Goal: Information Seeking & Learning: Learn about a topic

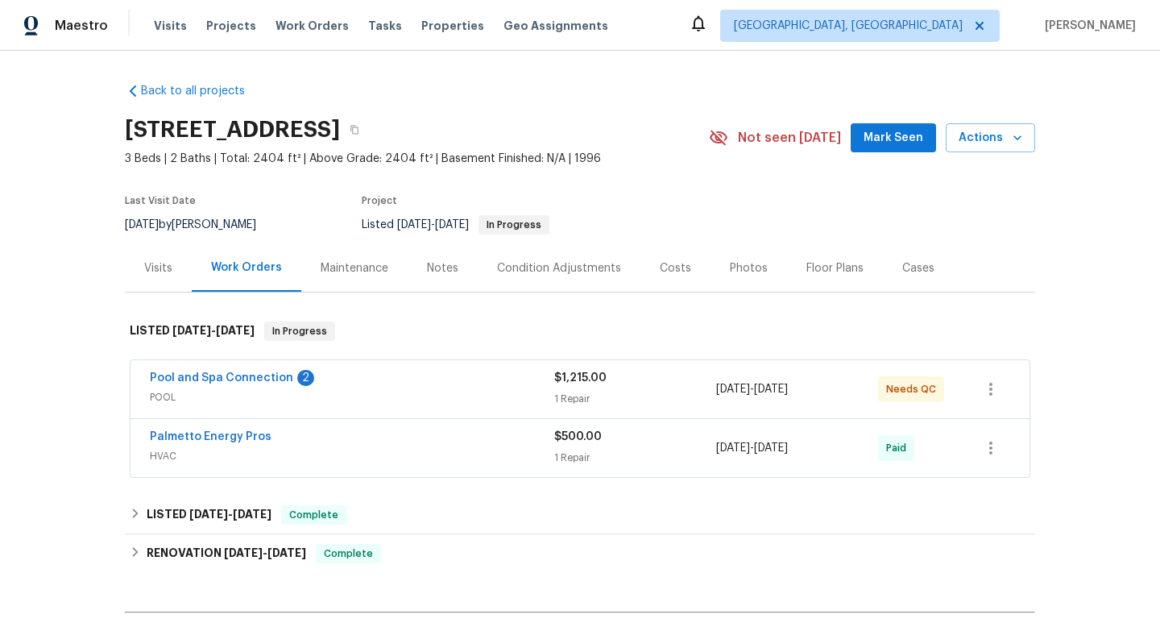
click at [185, 223] on div "[DATE] by [PERSON_NAME]" at bounding box center [200, 224] width 151 height 19
copy div "[DATE] by [PERSON_NAME]"
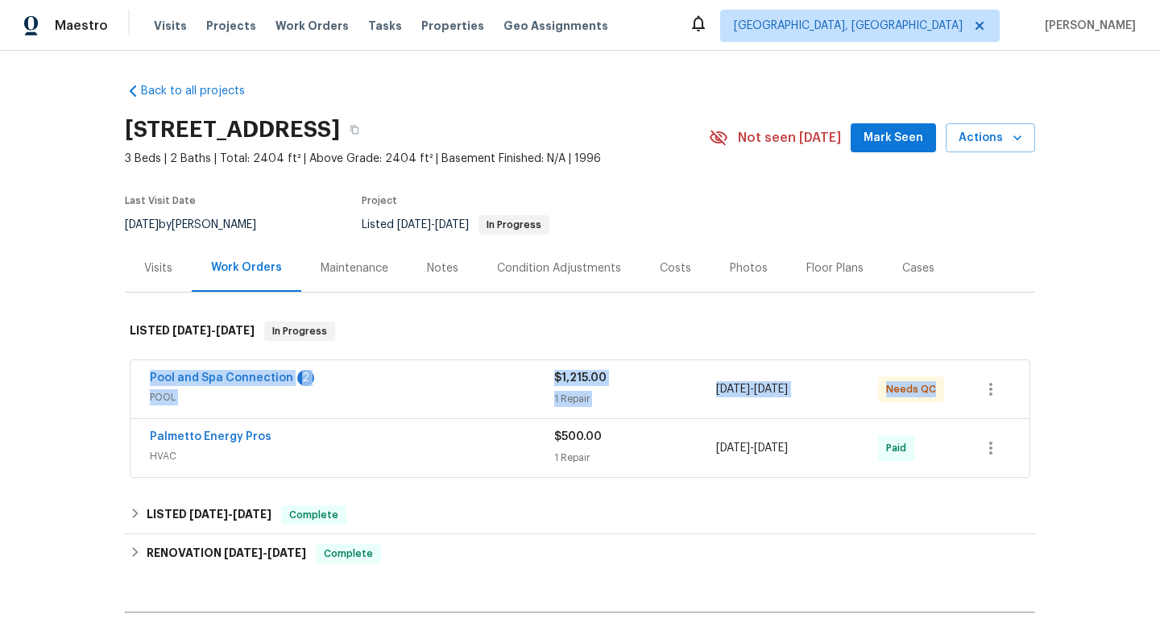
drag, startPoint x: 141, startPoint y: 375, endPoint x: 946, endPoint y: 402, distance: 805.2
click at [947, 404] on div "Pool and Spa Connection 2 POOL $1,215.00 1 Repair [DATE] - [DATE] Needs QC" at bounding box center [580, 389] width 899 height 58
copy div "Pool and Spa Connection 2 POOL $1,215.00 1 Repair [DATE] - [DATE] Needs QC"
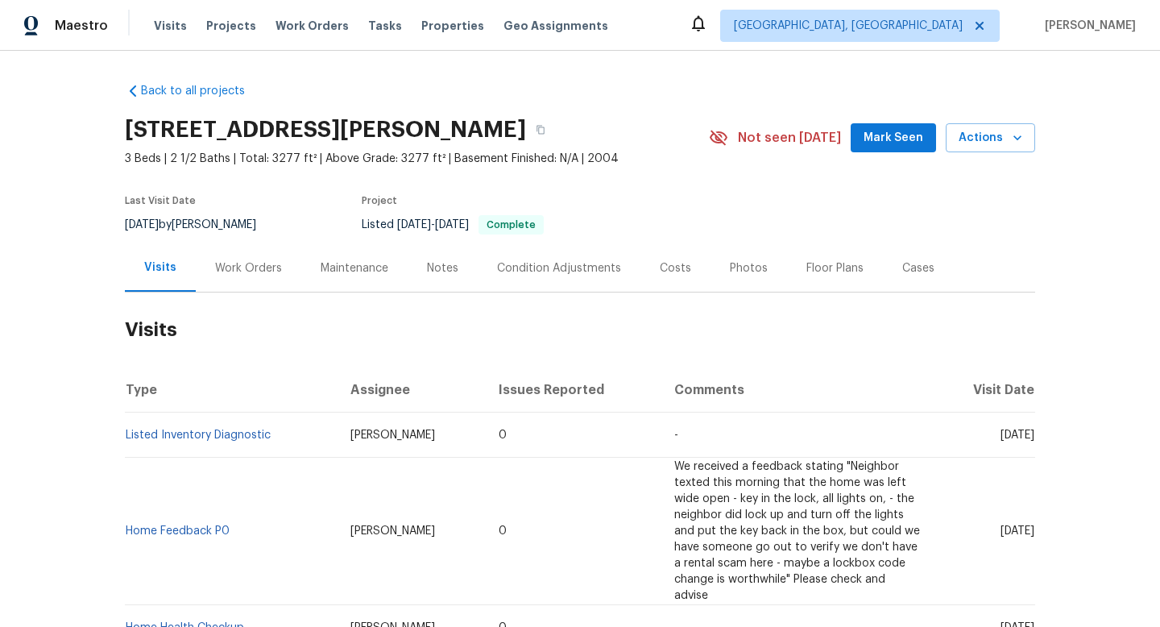
click at [226, 271] on div "Work Orders" at bounding box center [248, 268] width 67 height 16
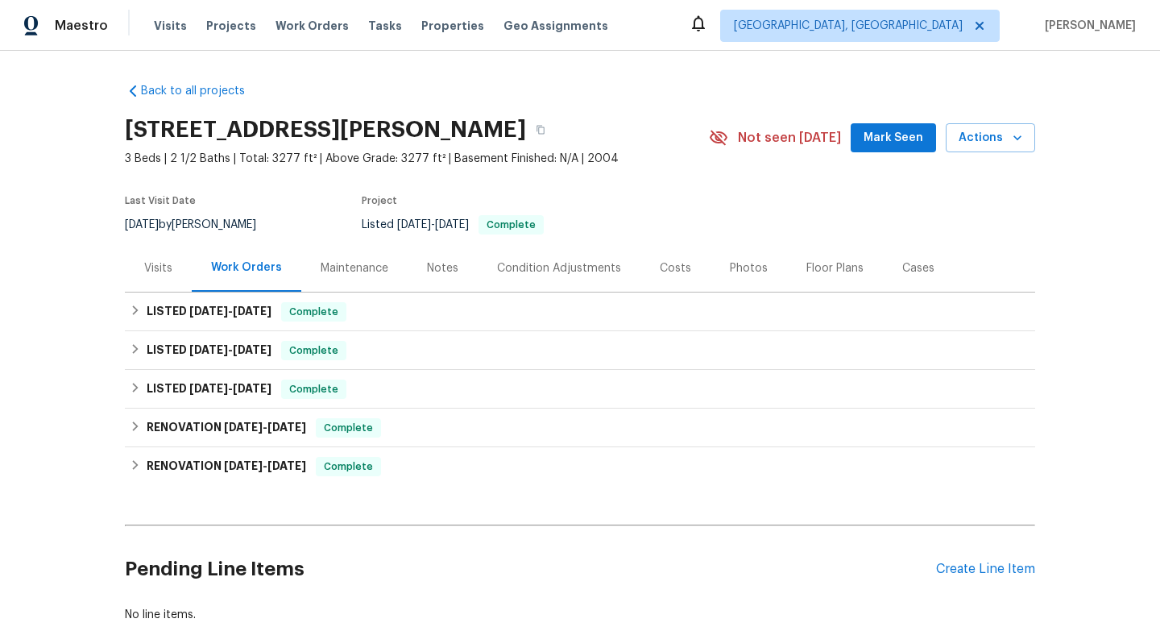
click at [195, 226] on div "9/8/2025 by Matt Bohlinger" at bounding box center [200, 224] width 151 height 19
copy div "9/8/2025 by Matt Bohlinger"
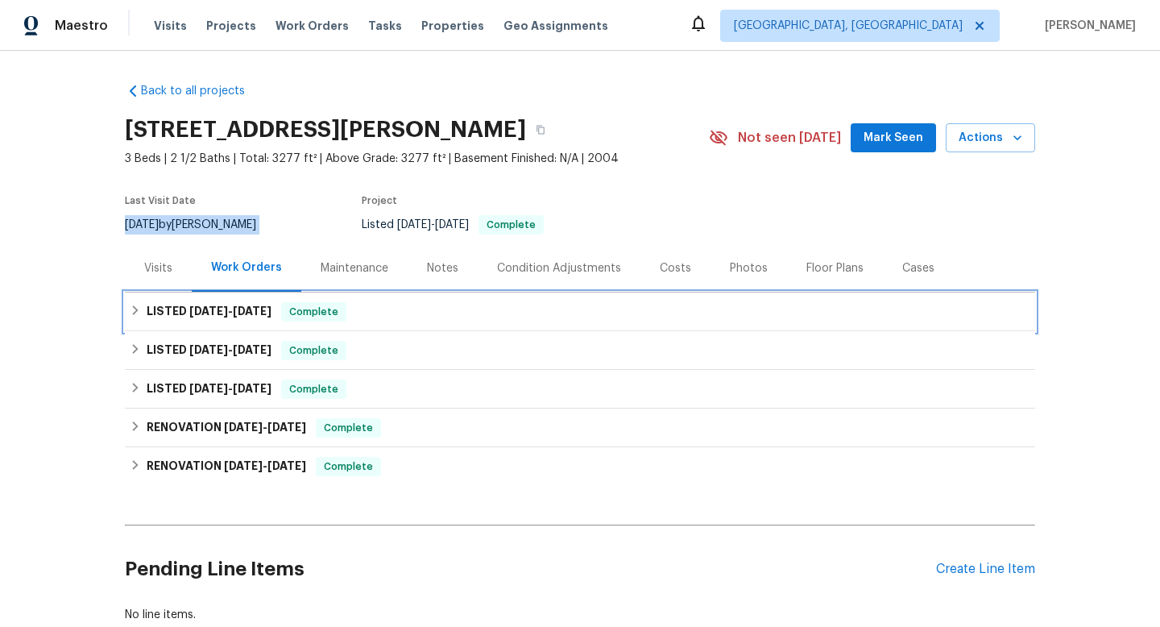
click at [178, 305] on h6 "LISTED 7/12/25 - 7/21/25" at bounding box center [209, 311] width 125 height 19
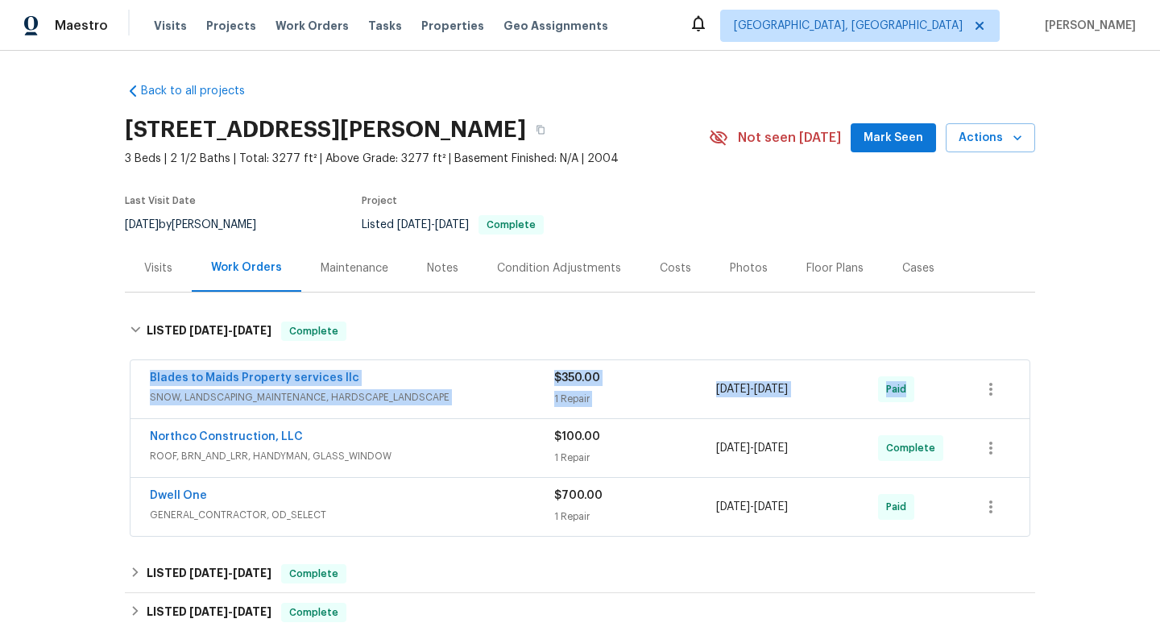
drag, startPoint x: 140, startPoint y: 367, endPoint x: 930, endPoint y: 387, distance: 790.5
click at [932, 394] on div "Blades to Maids Property services llc SNOW, LANDSCAPING_MAINTENANCE, HARDSCAPE_…" at bounding box center [580, 389] width 899 height 58
copy div "Blades to Maids Property services llc SNOW, LANDSCAPING_MAINTENANCE, HARDSCAPE_…"
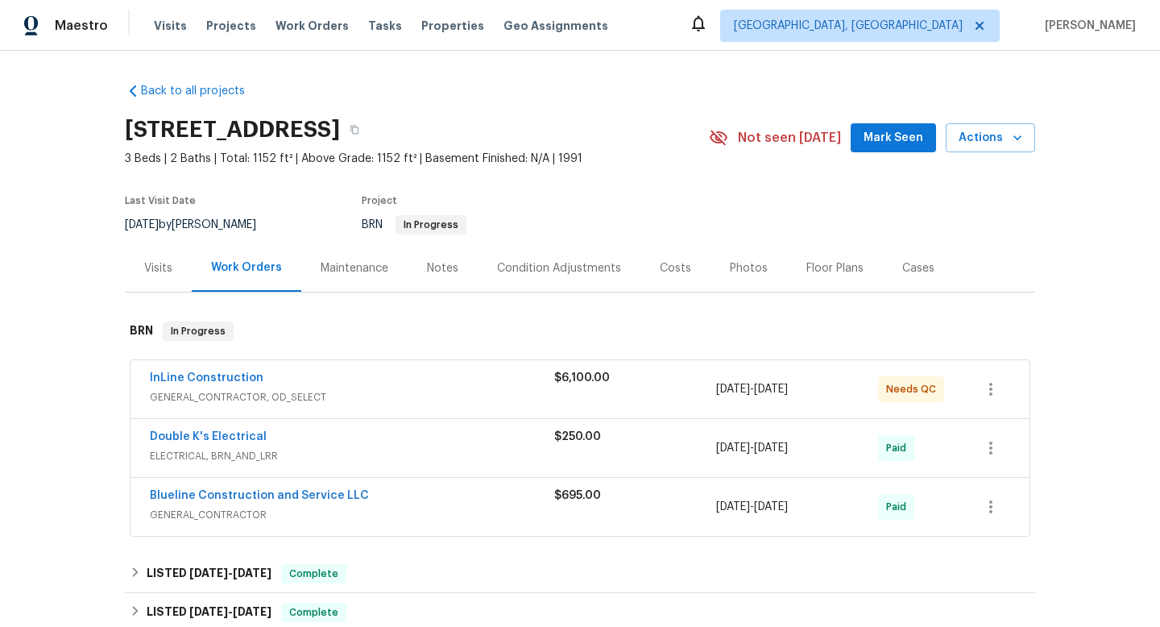
click at [408, 377] on div "InLine Construction" at bounding box center [352, 379] width 404 height 19
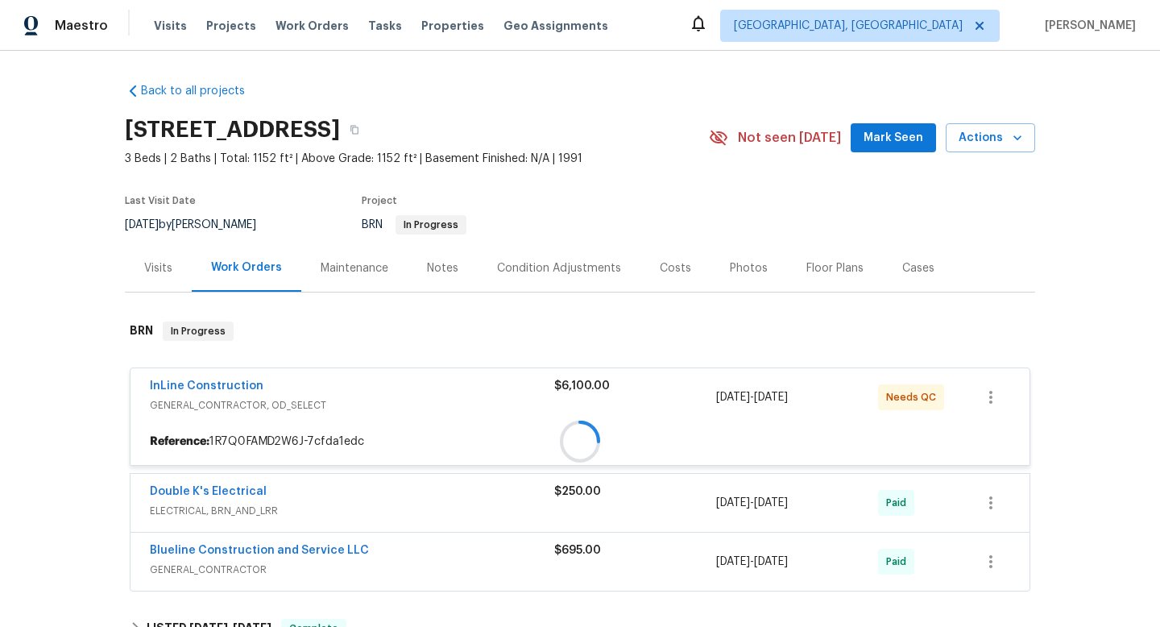
click at [408, 377] on div "InLine Construction GENERAL_CONTRACTOR, OD_SELECT $6,100.00 6/30/2025 - 7/4/202…" at bounding box center [580, 397] width 899 height 58
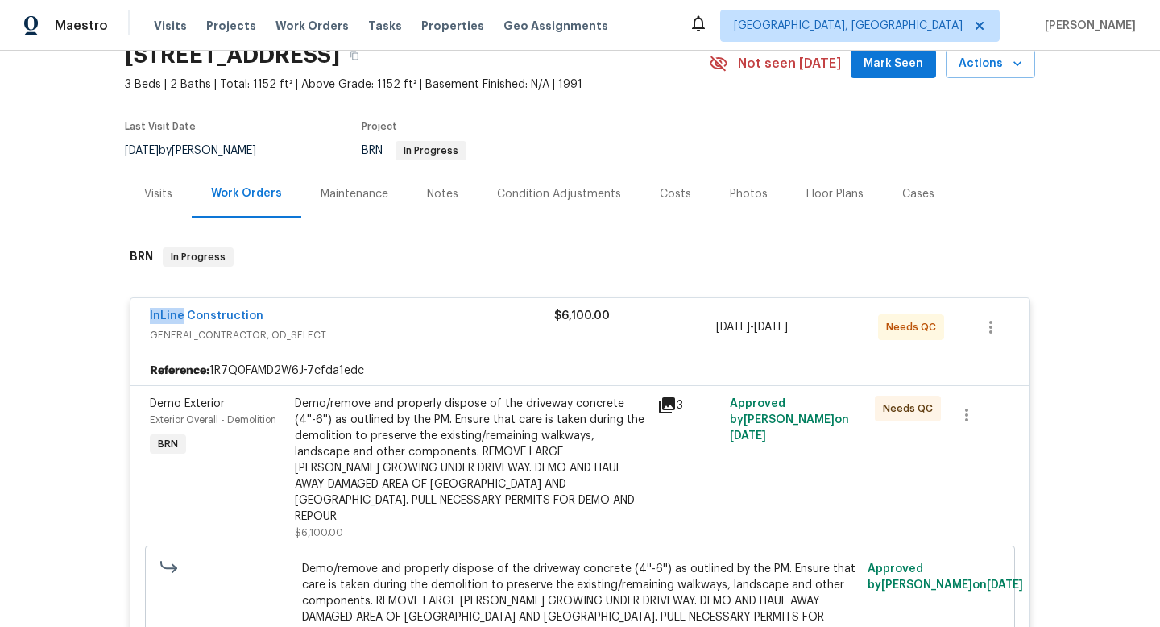
scroll to position [76, 0]
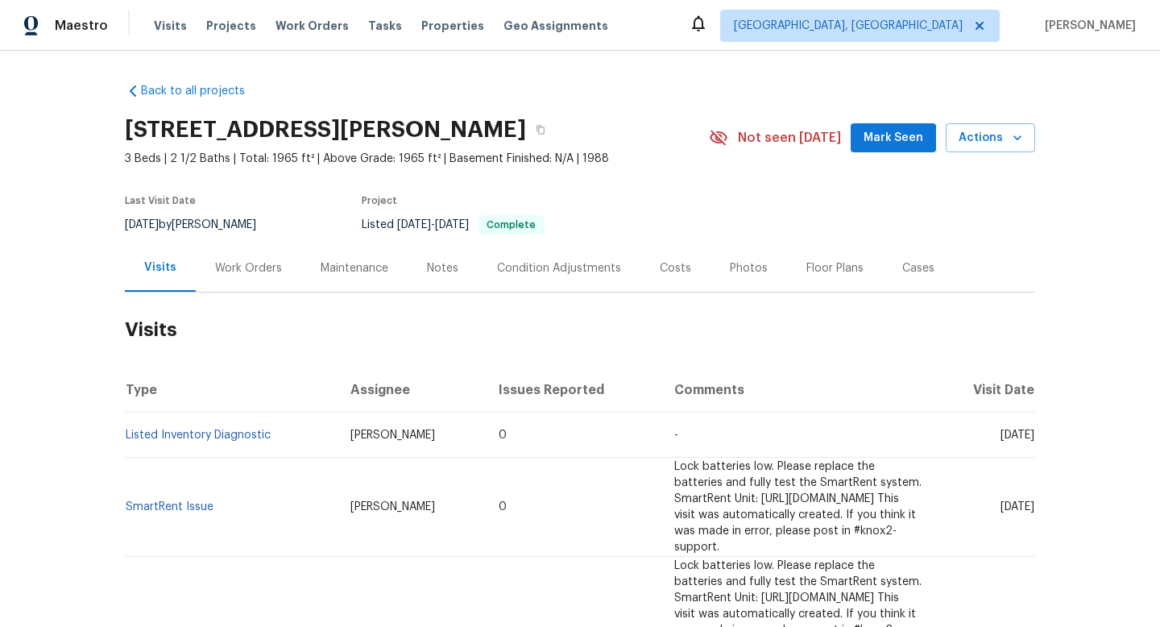
click at [186, 222] on div "9/10/2025 by Shawn Wise" at bounding box center [200, 224] width 151 height 19
copy div "9/10/2025 by Shawn Wise"
click at [247, 272] on div "Work Orders" at bounding box center [248, 268] width 67 height 16
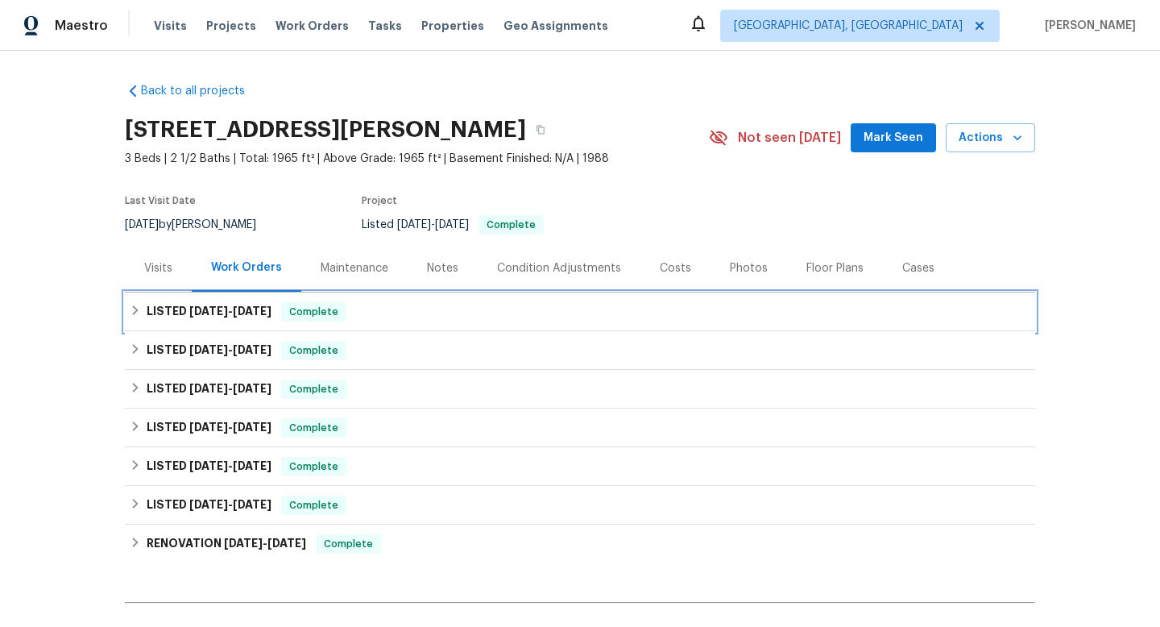
click at [206, 316] on span "7/30/25" at bounding box center [208, 310] width 39 height 11
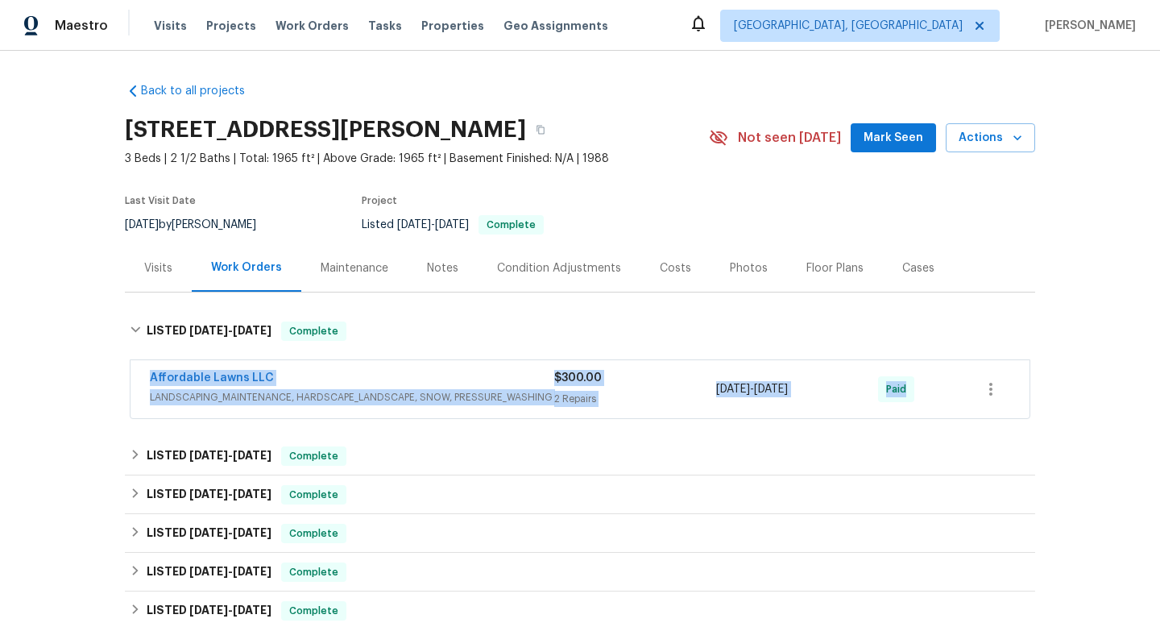
drag, startPoint x: 139, startPoint y: 373, endPoint x: 970, endPoint y: 383, distance: 831.4
click at [972, 385] on div "Affordable Lawns LLC LANDSCAPING_MAINTENANCE, HARDSCAPE_LANDSCAPE, SNOW, PRESSU…" at bounding box center [580, 389] width 899 height 58
copy div "Affordable Lawns LLC LANDSCAPING_MAINTENANCE, HARDSCAPE_LANDSCAPE, SNOW, PRESSU…"
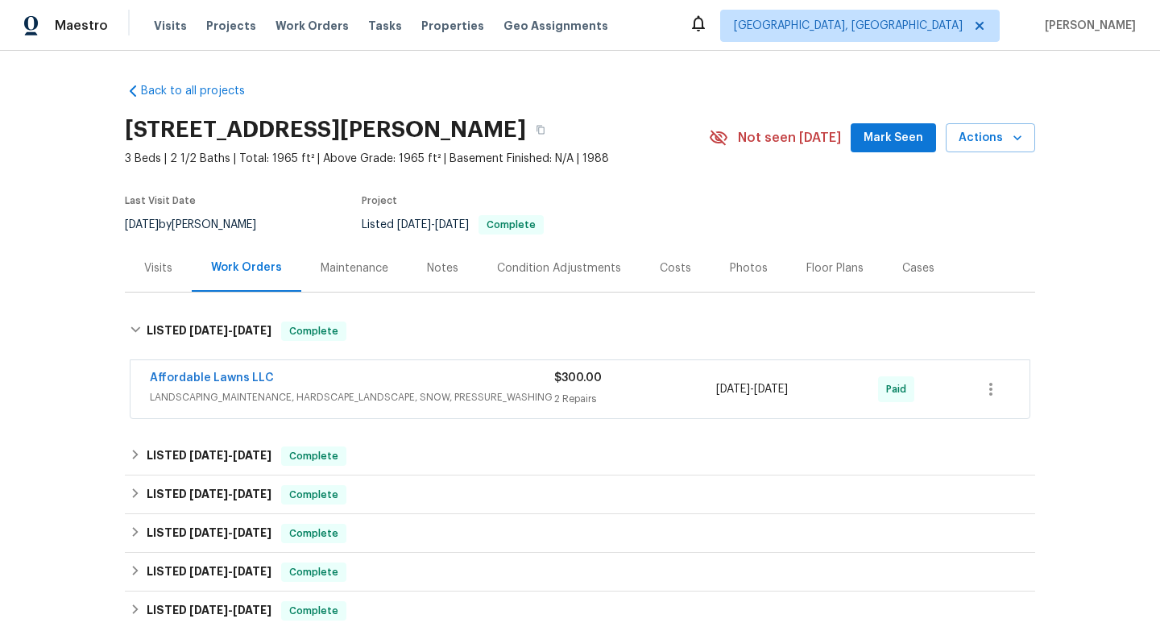
click at [466, 363] on div "Affordable Lawns LLC LANDSCAPING_MAINTENANCE, HARDSCAPE_LANDSCAPE, SNOW, PRESSU…" at bounding box center [580, 389] width 899 height 58
click at [463, 375] on div "Affordable Lawns LLC" at bounding box center [352, 379] width 404 height 19
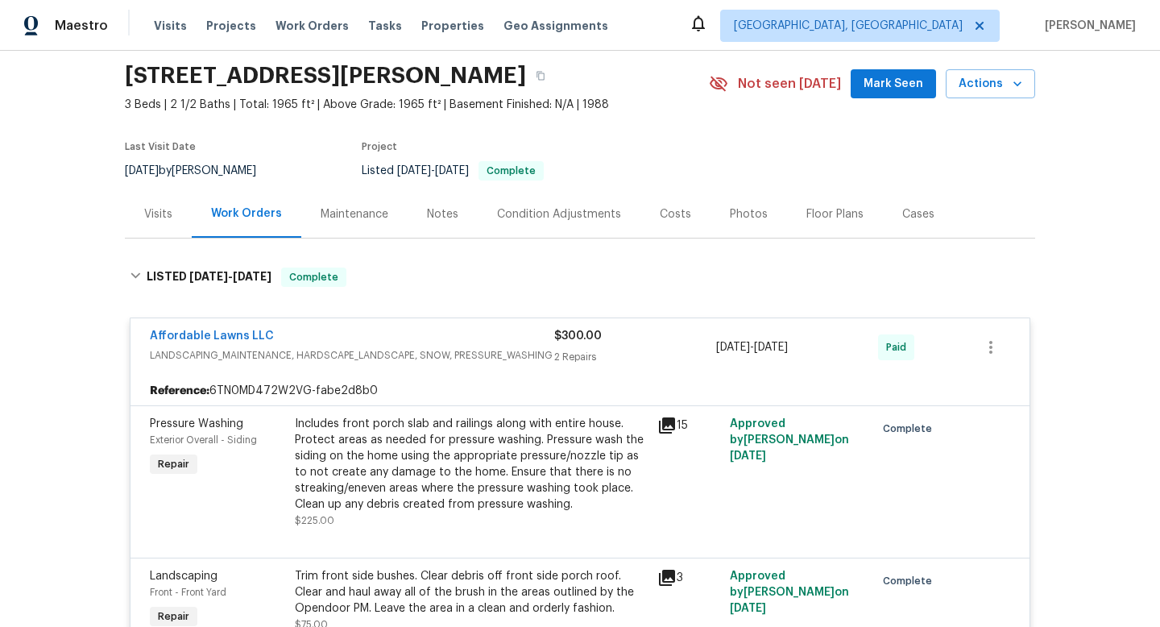
scroll to position [73, 0]
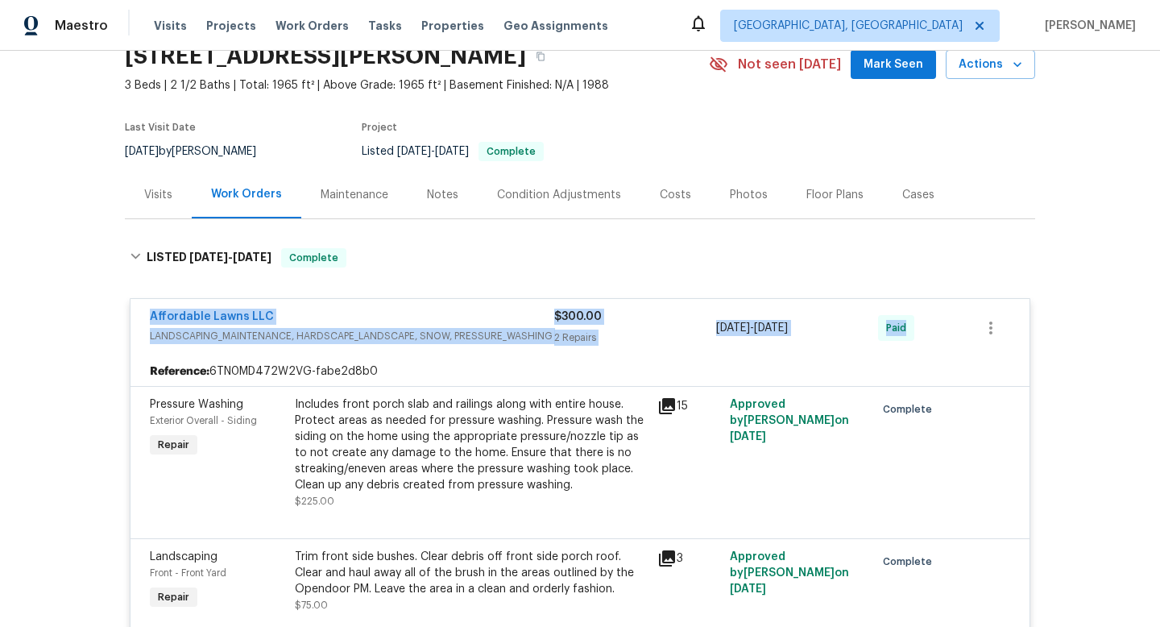
drag, startPoint x: 143, startPoint y: 313, endPoint x: 1007, endPoint y: 339, distance: 864.8
click at [1007, 342] on div "Affordable Lawns LLC LANDSCAPING_MAINTENANCE, HARDSCAPE_LANDSCAPE, SNOW, PRESSU…" at bounding box center [580, 328] width 899 height 58
copy div "Affordable Lawns LLC LANDSCAPING_MAINTENANCE, HARDSCAPE_LANDSCAPE, SNOW, PRESSU…"
click at [81, 359] on div "Back to all projects 308 Trimble Ave, Cary, NC 27511 3 Beds | 2 1/2 Baths | Tot…" at bounding box center [580, 339] width 1160 height 576
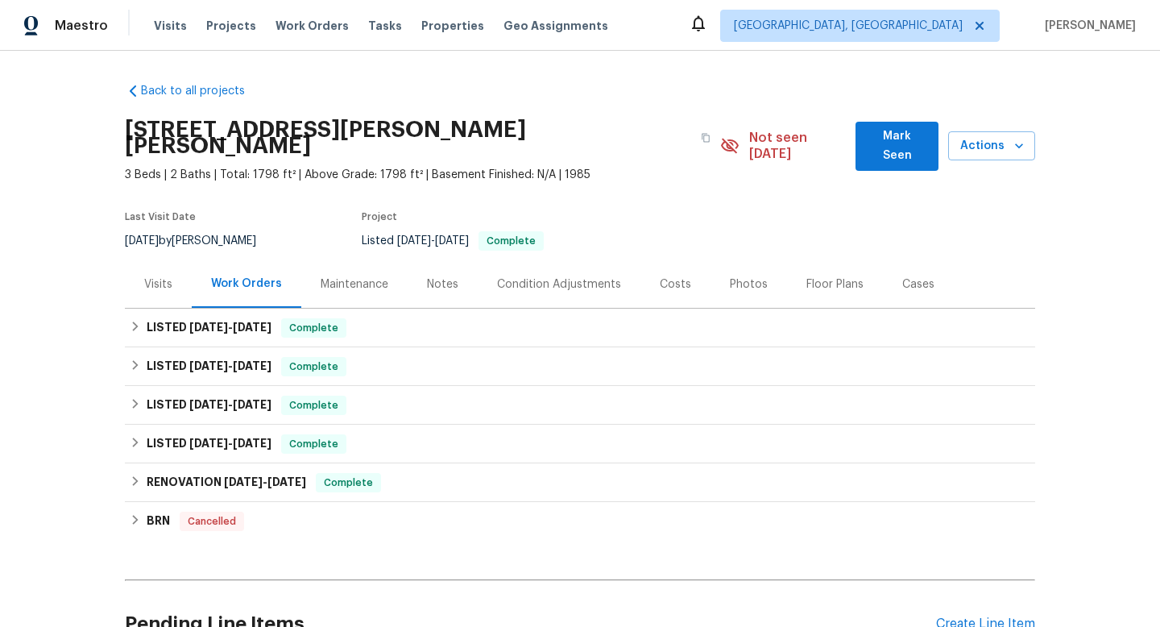
click at [174, 231] on div "[DATE] by [PERSON_NAME]" at bounding box center [200, 240] width 151 height 19
click at [176, 231] on div "[DATE] by [PERSON_NAME]" at bounding box center [200, 240] width 151 height 19
click at [176, 231] on div "9/9/2025 by Mat Smith" at bounding box center [200, 240] width 151 height 19
copy div "9/9/2025 by Mat Smith"
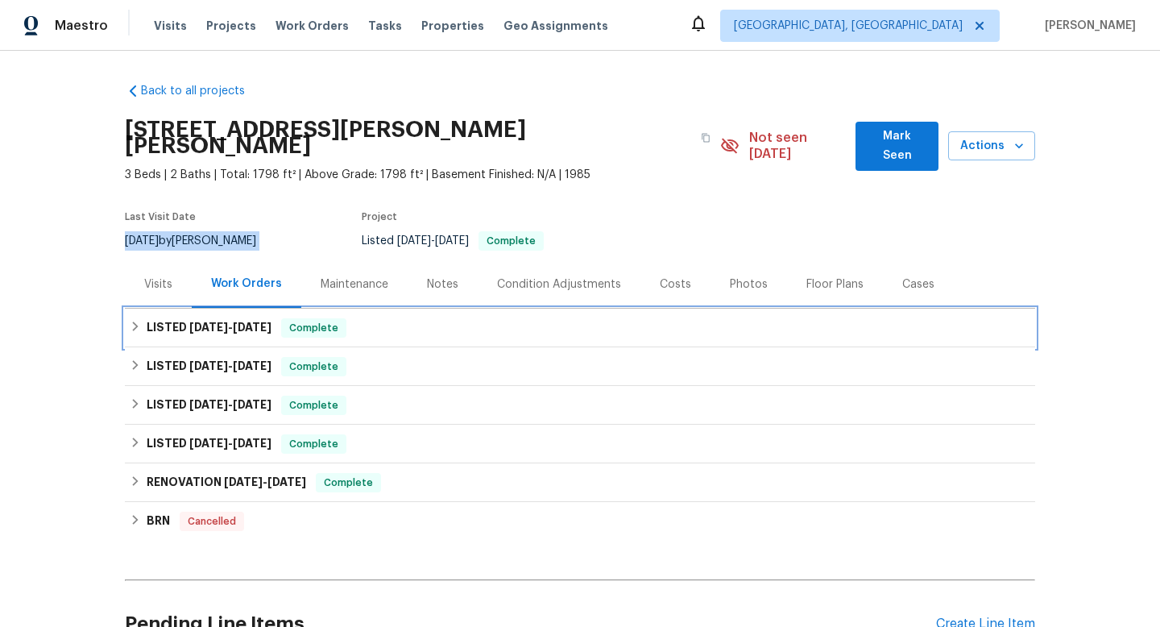
click at [220, 321] on span "9/9/25" at bounding box center [208, 326] width 39 height 11
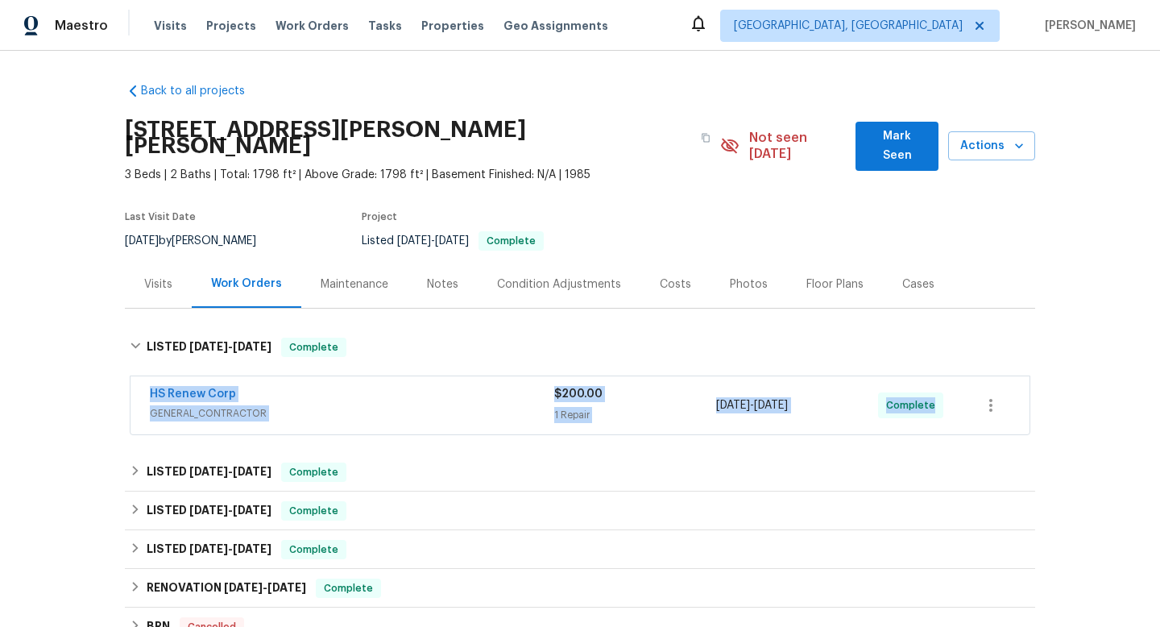
drag, startPoint x: 139, startPoint y: 372, endPoint x: 1049, endPoint y: 393, distance: 910.5
click at [1051, 396] on div "Back to all projects 3402 Rankin Dr, New Port Richey, FL 34655 3 Beds | 2 Baths…" at bounding box center [580, 339] width 1160 height 576
copy div "HS Renew Corp GENERAL_CONTRACTOR $200.00 1 Repair 9/9/2025 - 9/12/2025 Complete…"
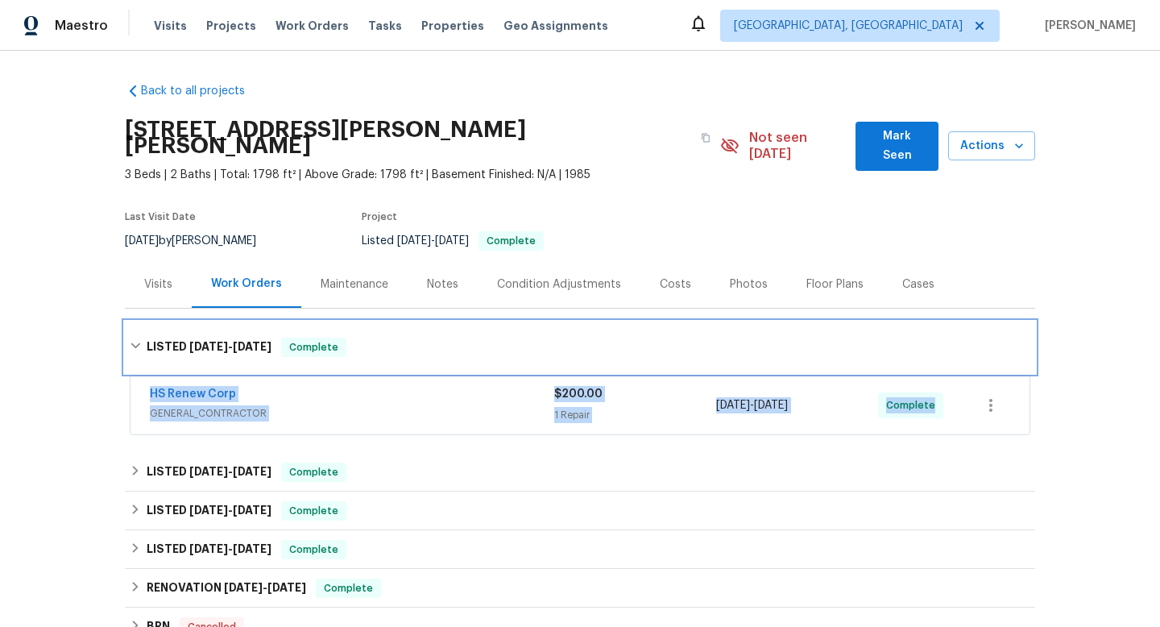
click at [453, 338] on div "LISTED 9/9/25 - 9/12/25 Complete" at bounding box center [580, 347] width 901 height 19
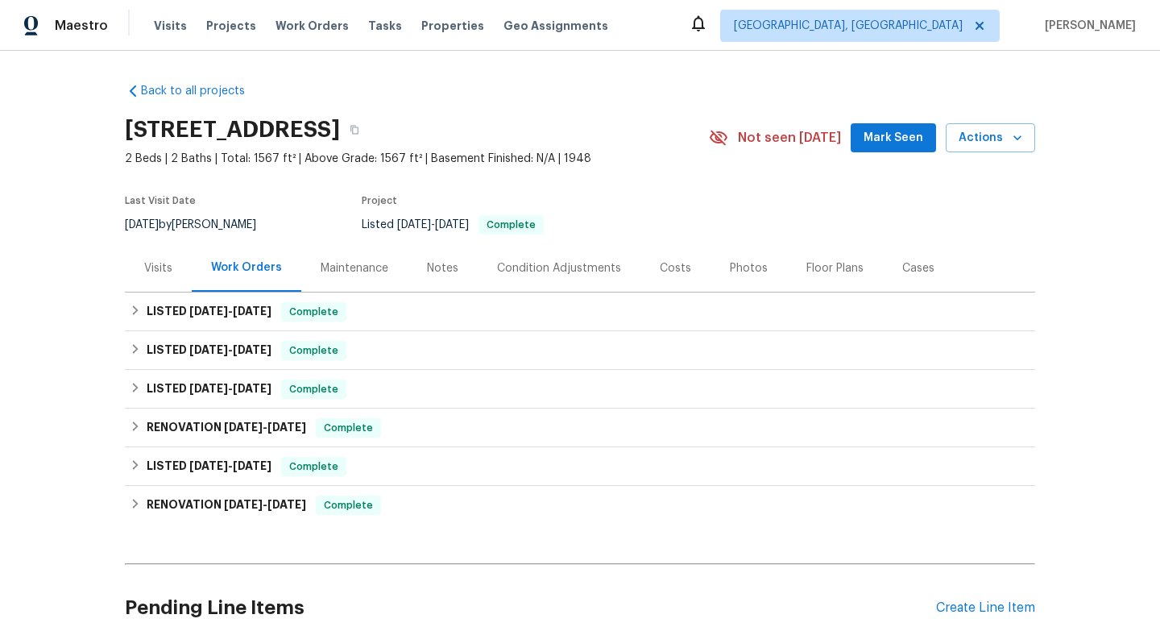
click at [242, 218] on div "[DATE] by [PERSON_NAME]" at bounding box center [200, 224] width 151 height 19
copy div "[DATE] by [PERSON_NAME]"
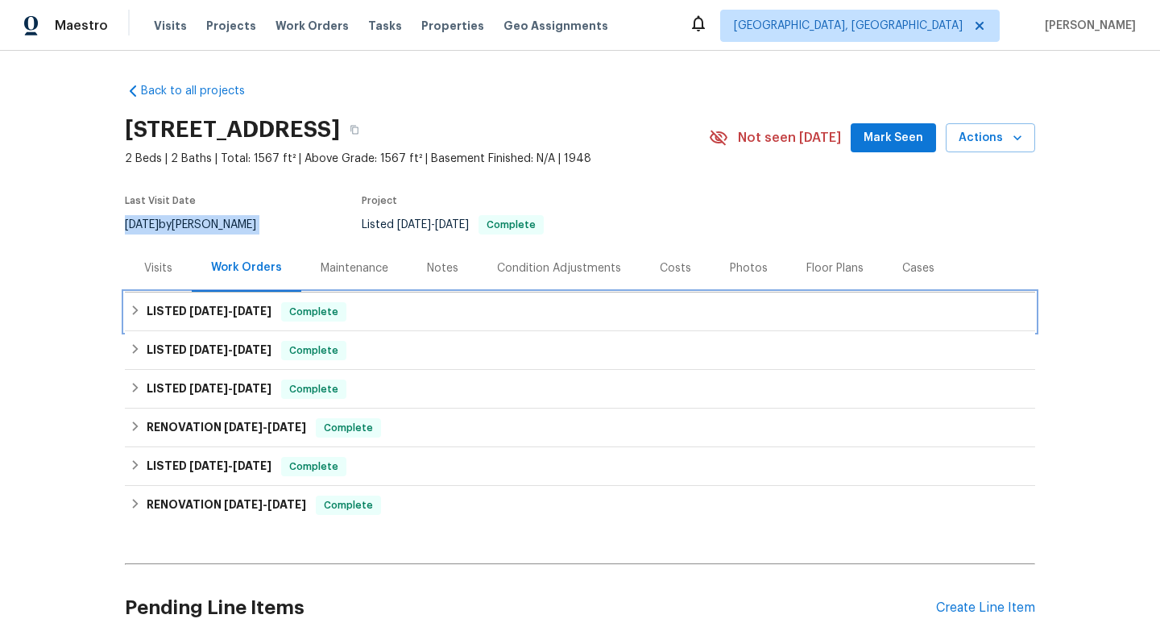
click at [204, 318] on h6 "LISTED [DATE] - [DATE]" at bounding box center [209, 311] width 125 height 19
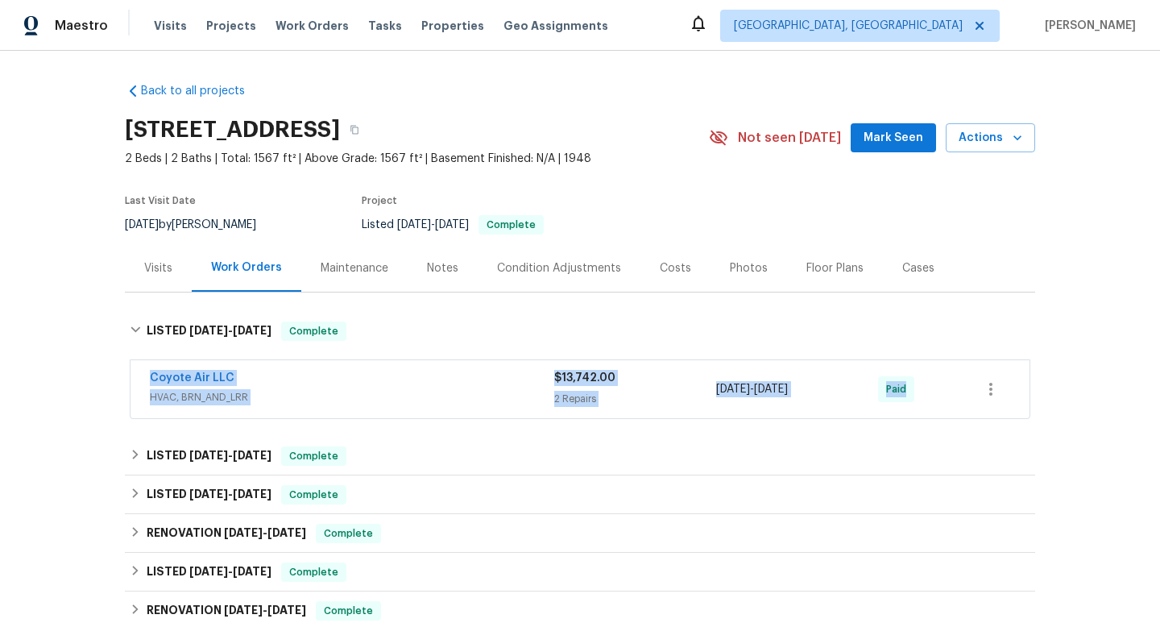
drag, startPoint x: 146, startPoint y: 375, endPoint x: 967, endPoint y: 380, distance: 820.9
click at [976, 383] on div "Coyote Air LLC HVAC, BRN_AND_LRR $13,742.00 2 Repairs [DATE] - [DATE] Paid" at bounding box center [580, 389] width 899 height 58
copy div "Coyote Air LLC HVAC, BRN_AND_LRR $13,742.00 2 Repairs [DATE] - [DATE] Paid LIST…"
